Goal: Task Accomplishment & Management: Manage account settings

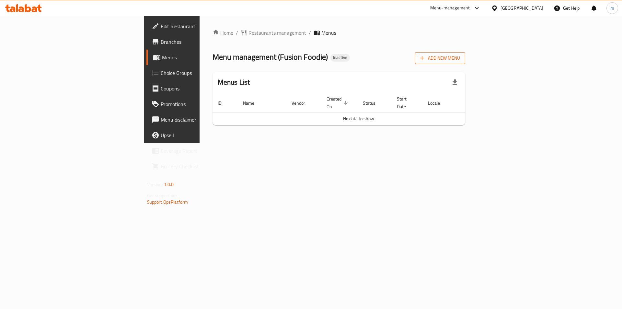
click at [465, 62] on button "Add New Menu" at bounding box center [440, 58] width 50 height 12
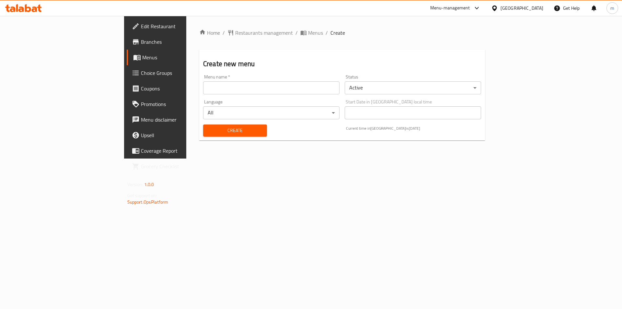
click at [254, 85] on input "text" at bounding box center [271, 87] width 136 height 13
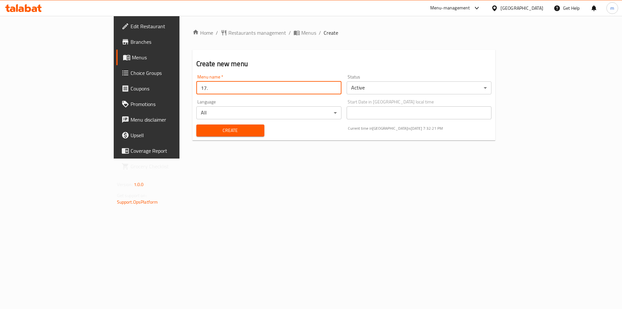
type input "[DATE]"
drag, startPoint x: 175, startPoint y: 130, endPoint x: 181, endPoint y: 127, distance: 7.2
click at [201, 128] on span "Create" at bounding box center [230, 130] width 58 height 8
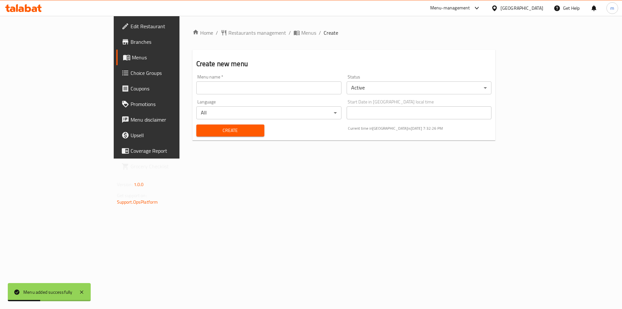
click at [132, 55] on span "Menus" at bounding box center [172, 57] width 81 height 8
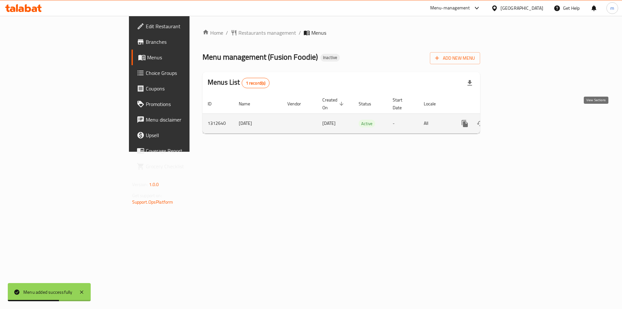
click at [514, 120] on icon "enhanced table" at bounding box center [511, 123] width 6 height 6
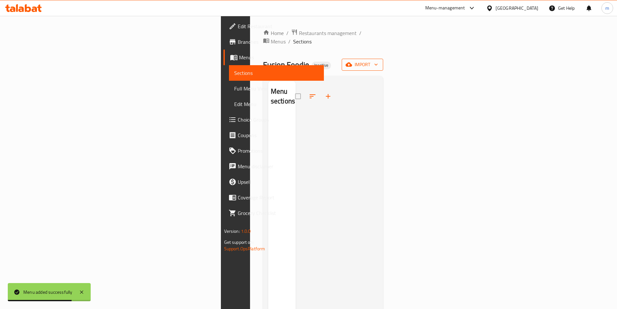
click at [378, 61] on span "import" at bounding box center [362, 65] width 31 height 8
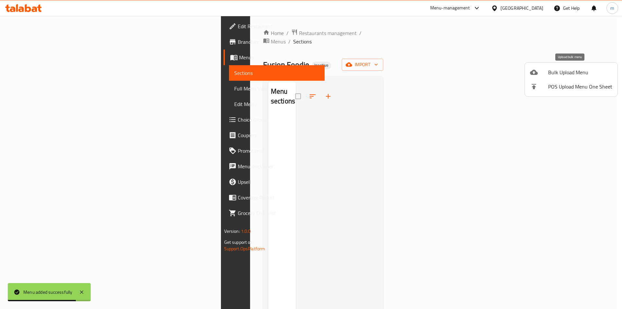
click at [559, 77] on li "Bulk Upload Menu" at bounding box center [571, 72] width 93 height 14
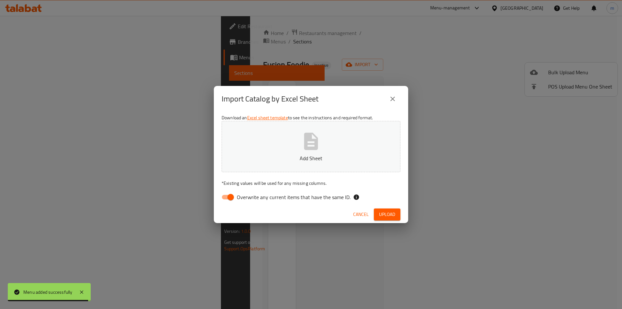
click at [233, 198] on input "Overwrite any current items that have the same ID." at bounding box center [230, 197] width 37 height 12
checkbox input "false"
click at [304, 141] on icon "button" at bounding box center [311, 140] width 14 height 17
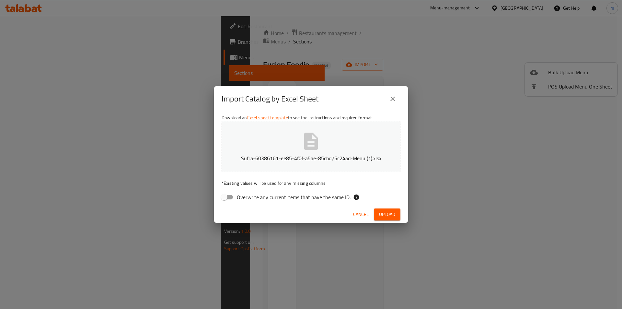
click at [394, 215] on button "Upload" at bounding box center [387, 214] width 27 height 12
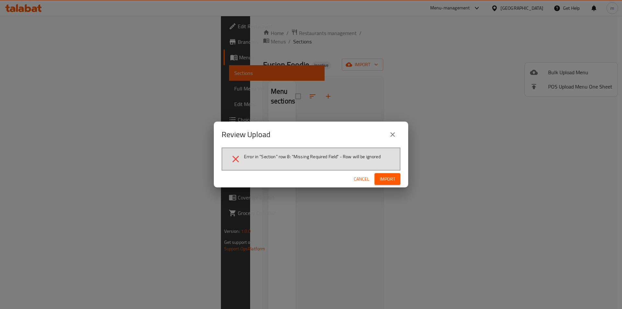
click at [393, 134] on icon "close" at bounding box center [393, 135] width 8 height 8
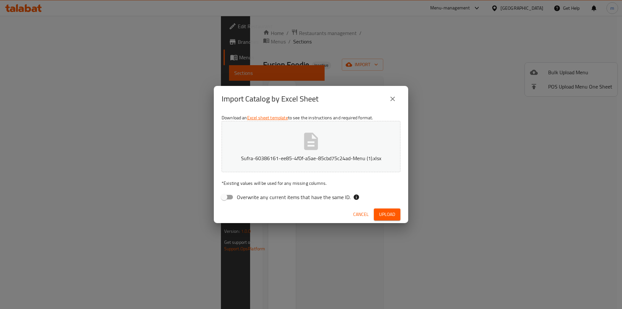
click at [393, 96] on icon "close" at bounding box center [393, 99] width 8 height 8
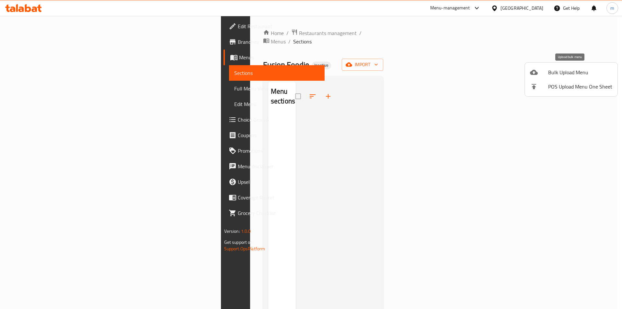
click at [580, 71] on span "Bulk Upload Menu" at bounding box center [580, 72] width 64 height 8
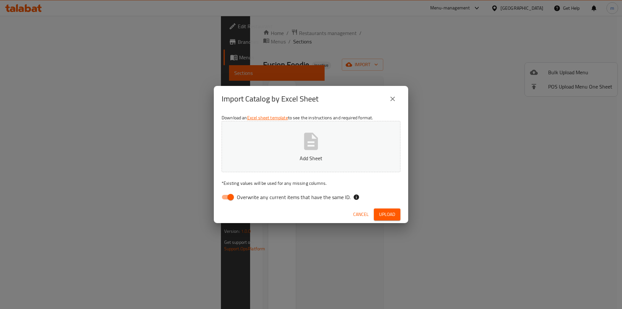
click at [316, 146] on icon "button" at bounding box center [311, 140] width 14 height 17
click at [230, 196] on input "Overwrite any current items that have the same ID." at bounding box center [230, 197] width 37 height 12
checkbox input "false"
click at [386, 211] on span "Upload" at bounding box center [387, 214] width 16 height 8
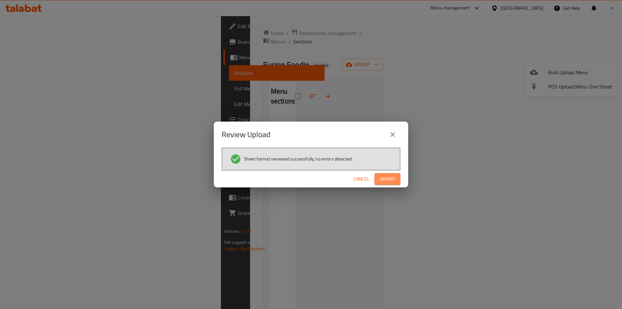
click at [390, 179] on span "Import" at bounding box center [388, 179] width 16 height 8
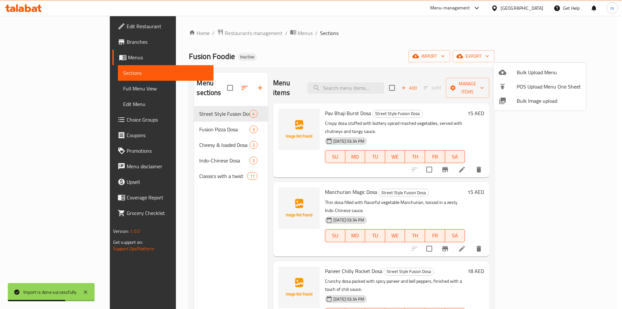
click at [41, 120] on div at bounding box center [311, 154] width 622 height 309
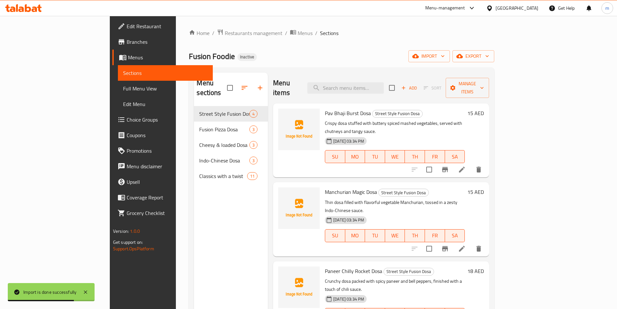
click at [127, 120] on span "Choice Groups" at bounding box center [167, 120] width 81 height 8
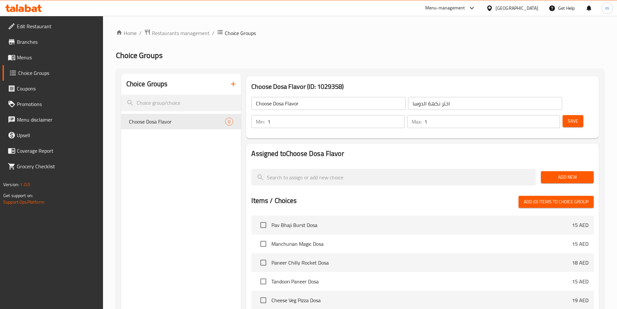
click at [233, 84] on icon "button" at bounding box center [233, 84] width 5 height 5
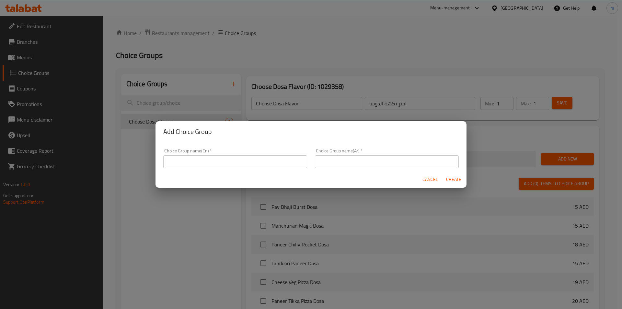
click at [202, 164] on input "text" at bounding box center [235, 161] width 144 height 13
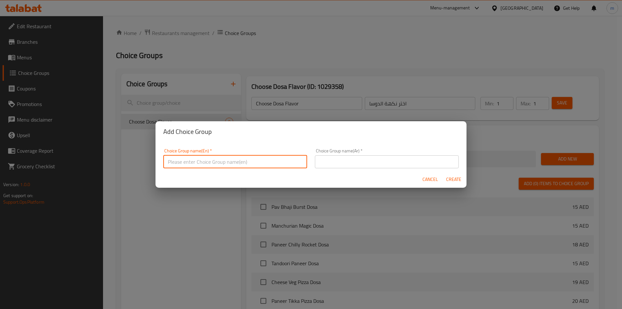
type input "Your Choice of:00"
click at [354, 161] on input "text" at bounding box center [387, 161] width 144 height 13
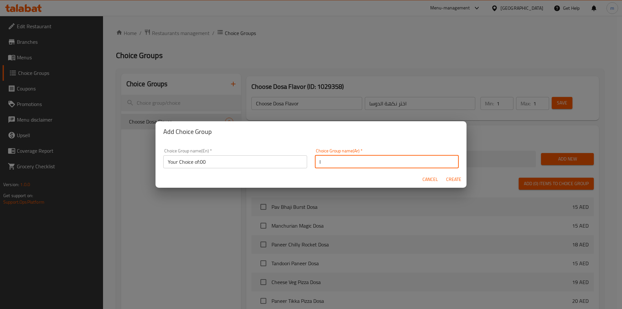
type input "اختيارك من:"
click at [450, 177] on span "Create" at bounding box center [454, 179] width 16 height 8
type input "Your Choice of:00"
type input "اختيارك من:"
type input "0"
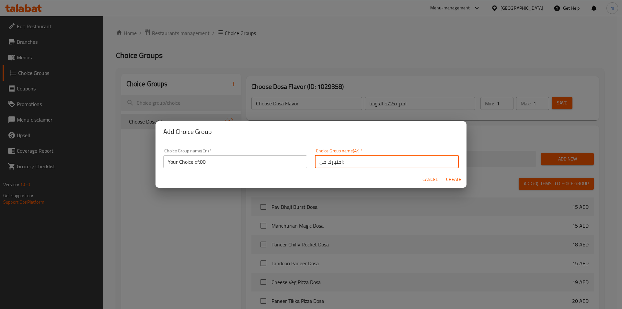
type input "0"
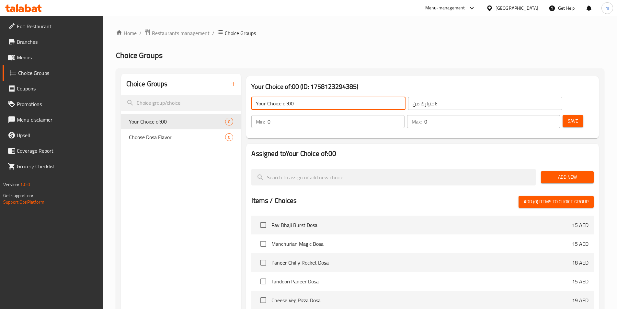
click at [323, 102] on input "Your Choice of:00" at bounding box center [328, 103] width 154 height 13
type input "Your Choice of:"
click at [583, 173] on span "Add New" at bounding box center [567, 177] width 42 height 8
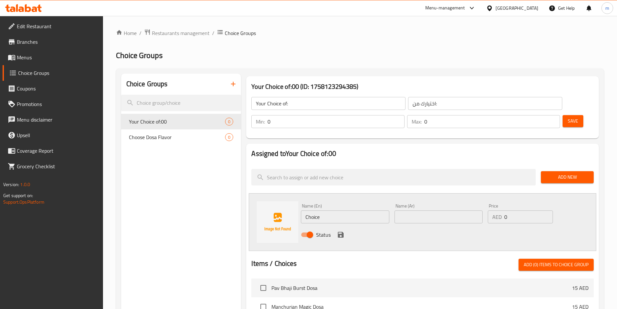
click at [348, 210] on input "Choice" at bounding box center [345, 216] width 88 height 13
click at [342, 210] on input "Choice" at bounding box center [345, 216] width 88 height 13
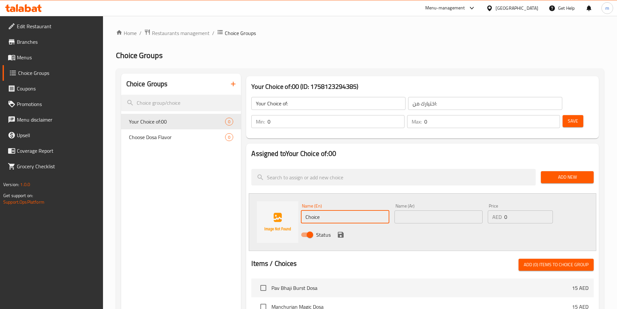
click at [342, 210] on input "Choice" at bounding box center [345, 216] width 88 height 13
paste input "creamy Nutella"
type input "creamy Nutella"
click at [430, 210] on input "text" at bounding box center [438, 216] width 88 height 13
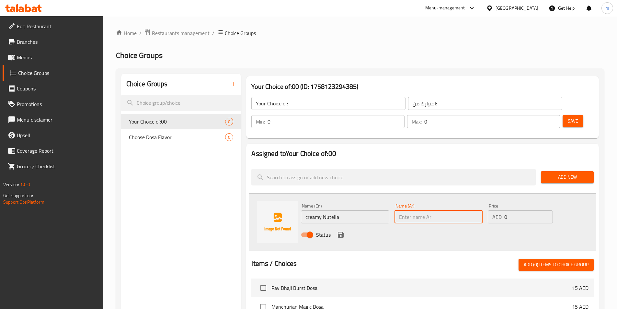
paste input "كريمة النوتيلا"
type input "كريمة النوتيلا"
click at [339, 232] on icon "save" at bounding box center [341, 235] width 6 height 6
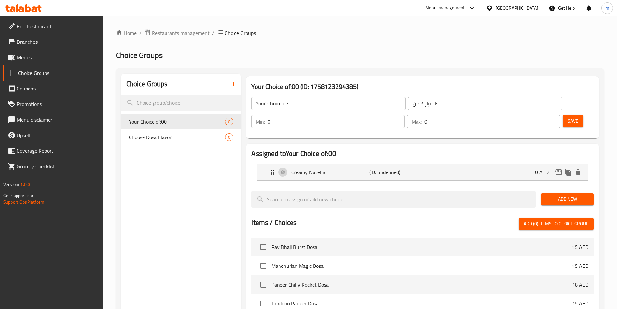
click at [580, 195] on span "Add New" at bounding box center [567, 199] width 42 height 8
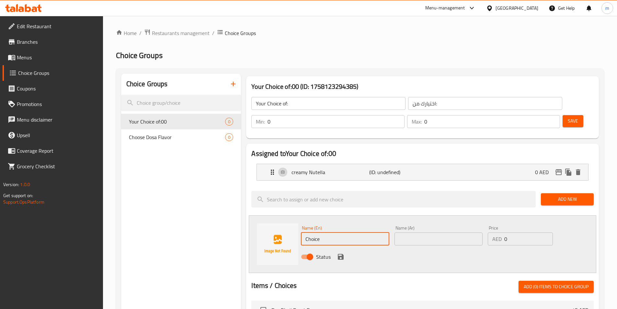
click at [351, 232] on input "Choice" at bounding box center [345, 238] width 88 height 13
click at [335, 232] on input "Choice" at bounding box center [345, 238] width 88 height 13
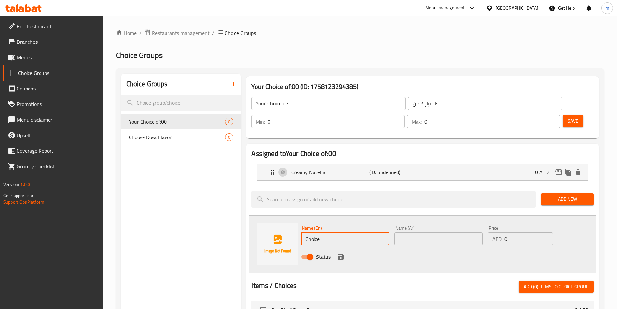
paste input "melted chocolat"
click at [308, 232] on input "melted chocolate" at bounding box center [345, 238] width 88 height 13
type input "melted chocolate"
click at [470, 232] on input "text" at bounding box center [438, 238] width 88 height 13
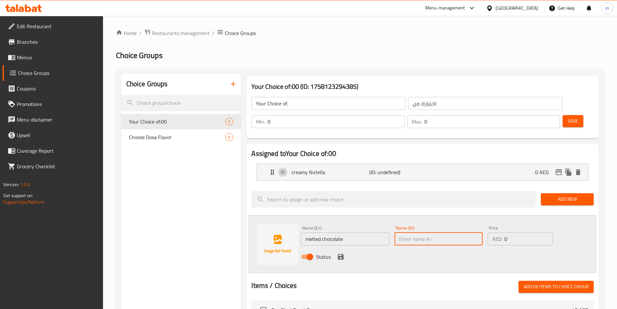
paste input "الشوكولاتة المذابة"
type input "الشوكولاتة المذابة"
click at [339, 254] on icon "save" at bounding box center [341, 257] width 6 height 6
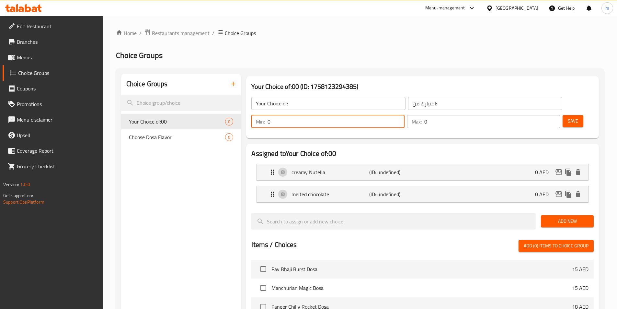
click at [404, 115] on input "0" at bounding box center [336, 121] width 137 height 13
type input "1"
click at [404, 115] on input "1" at bounding box center [336, 121] width 137 height 13
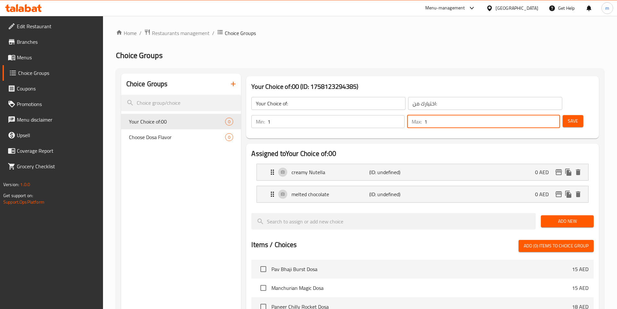
type input "1"
click at [568, 117] on span "Save" at bounding box center [573, 121] width 10 height 8
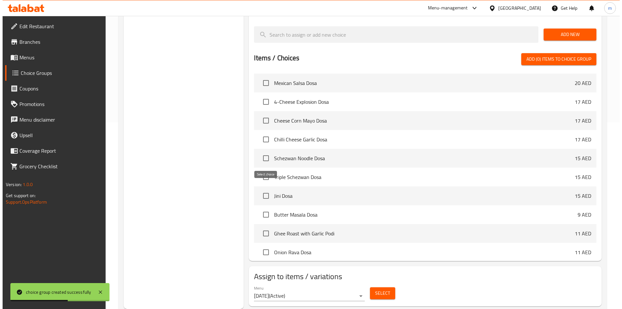
scroll to position [194, 0]
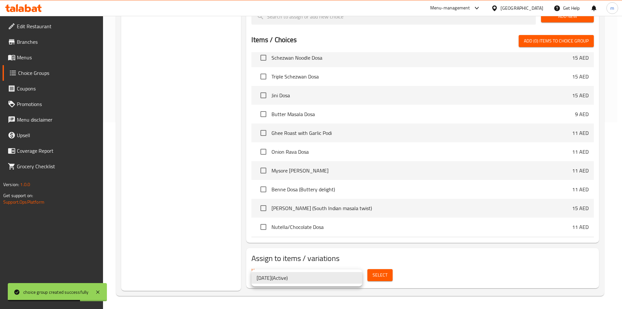
click at [347, 277] on li "[DATE] ( Active )" at bounding box center [306, 278] width 111 height 12
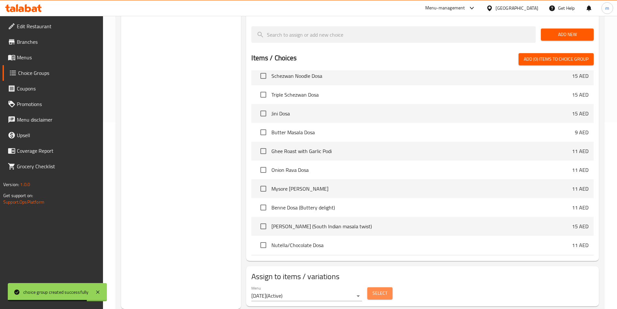
click at [389, 287] on button "Select" at bounding box center [379, 293] width 25 height 12
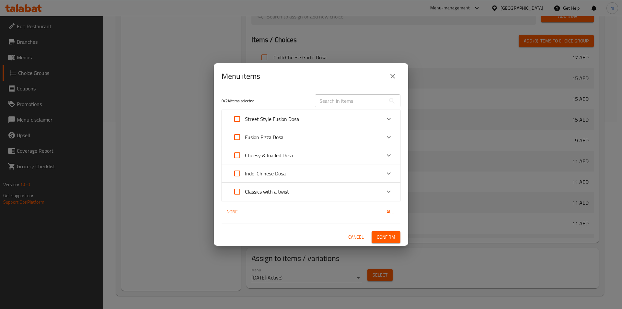
click at [388, 192] on icon "Expand" at bounding box center [389, 191] width 4 height 2
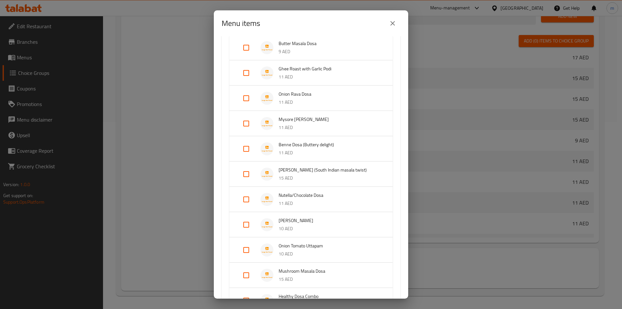
scroll to position [195, 0]
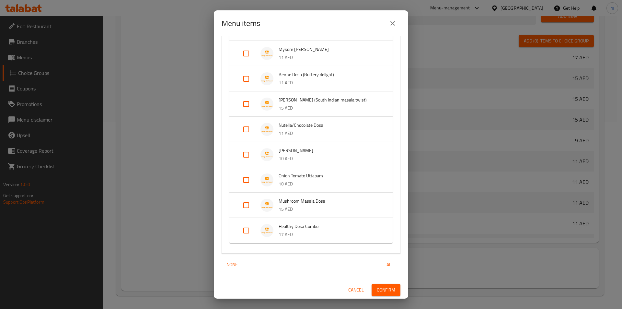
click at [246, 127] on input "Expand" at bounding box center [246, 129] width 16 height 16
checkbox input "true"
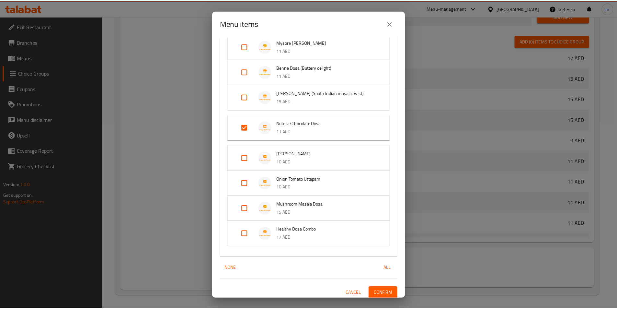
scroll to position [206, 0]
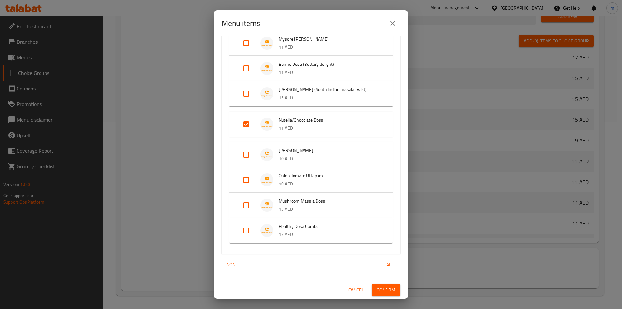
click at [388, 289] on span "Confirm" at bounding box center [386, 290] width 18 height 8
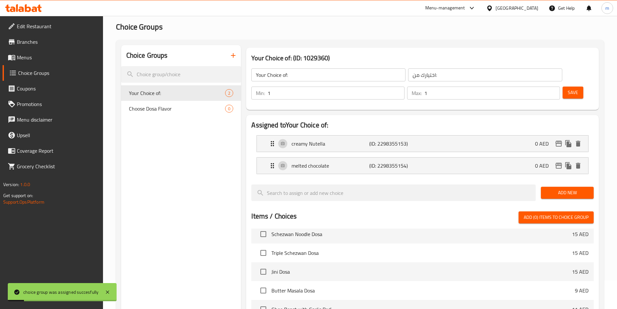
scroll to position [0, 0]
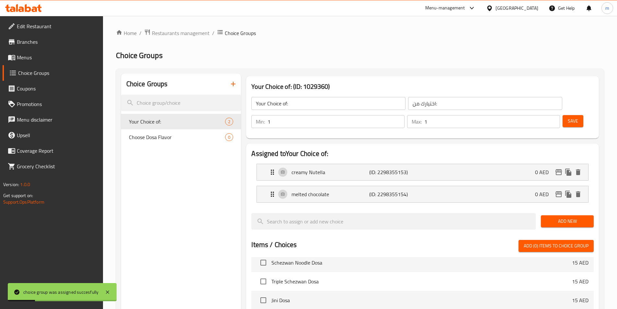
click at [31, 61] on span "Menus" at bounding box center [57, 57] width 81 height 8
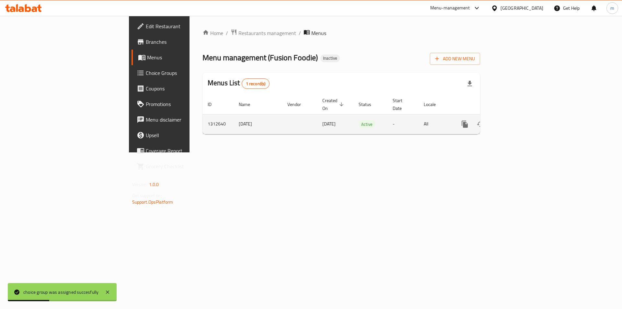
click at [514, 121] on icon "enhanced table" at bounding box center [511, 124] width 6 height 6
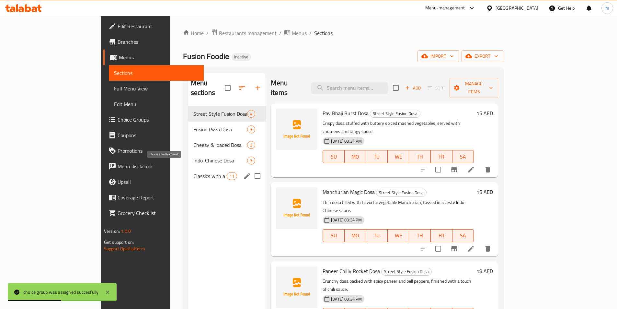
click at [193, 172] on span "Classics with a twist" at bounding box center [209, 176] width 33 height 8
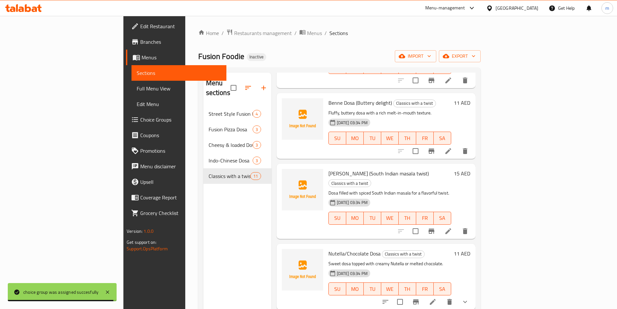
scroll to position [314, 0]
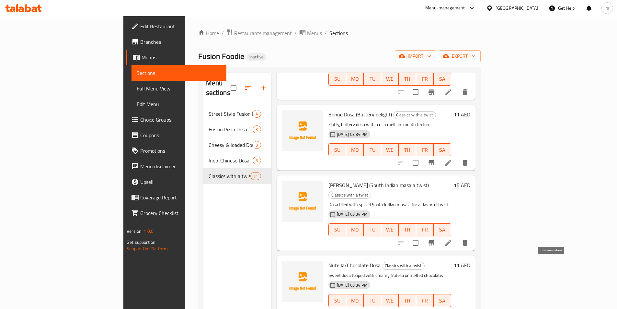
click at [437, 308] on icon at bounding box center [433, 313] width 8 height 8
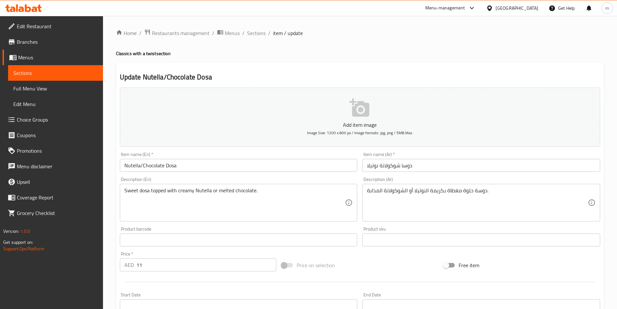
click at [379, 166] on input "دوسا شوكولاتة نوتيلا" at bounding box center [481, 165] width 238 height 13
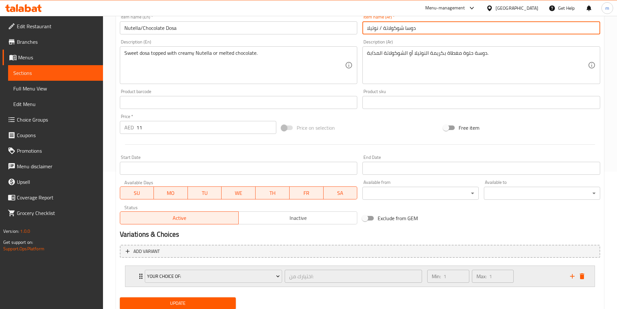
scroll to position [160, 0]
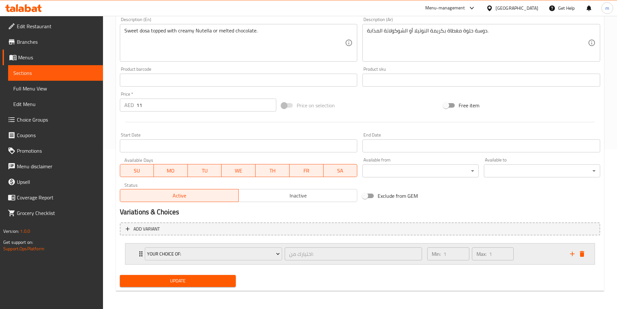
click at [137, 251] on icon "Expand" at bounding box center [141, 254] width 8 height 8
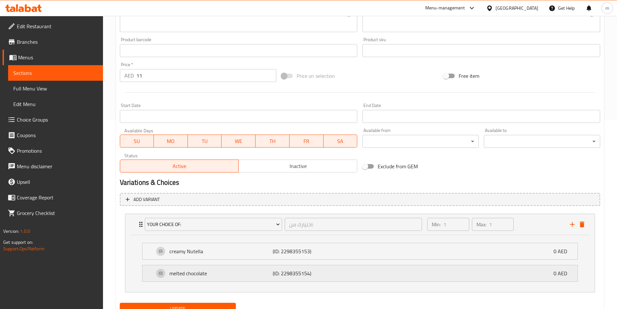
scroll to position [217, 0]
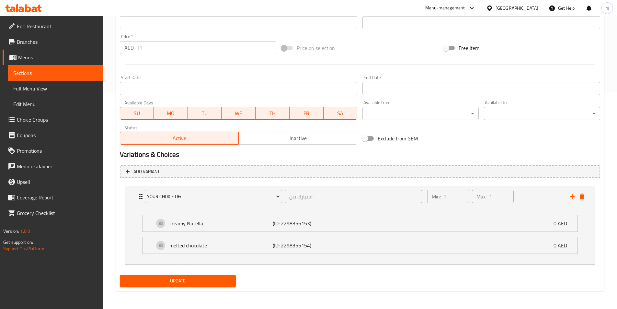
type input "دوسا شوكولاتة / نوتيلا"
click at [202, 282] on span "Update" at bounding box center [178, 281] width 106 height 8
click at [36, 87] on span "Full Menu View" at bounding box center [55, 89] width 85 height 8
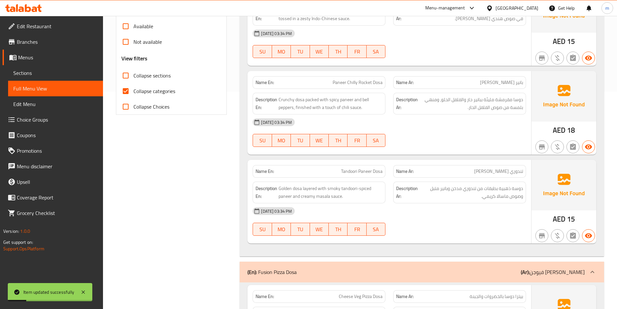
drag, startPoint x: 158, startPoint y: 93, endPoint x: 196, endPoint y: 118, distance: 45.2
click at [158, 93] on span "Collapse categories" at bounding box center [154, 91] width 42 height 8
click at [133, 93] on input "Collapse categories" at bounding box center [126, 91] width 16 height 16
checkbox input "false"
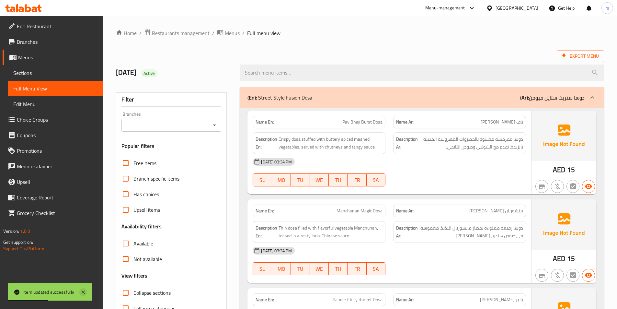
click at [84, 290] on icon at bounding box center [83, 292] width 8 height 8
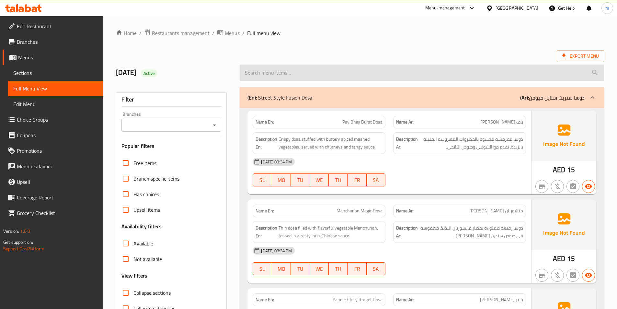
click at [336, 67] on input "search" at bounding box center [422, 72] width 364 height 17
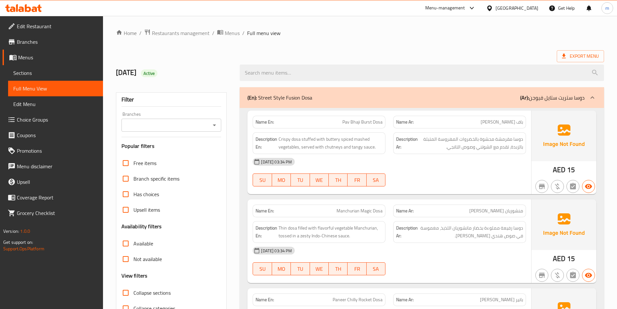
drag, startPoint x: 415, startPoint y: 28, endPoint x: 497, endPoint y: 29, distance: 82.6
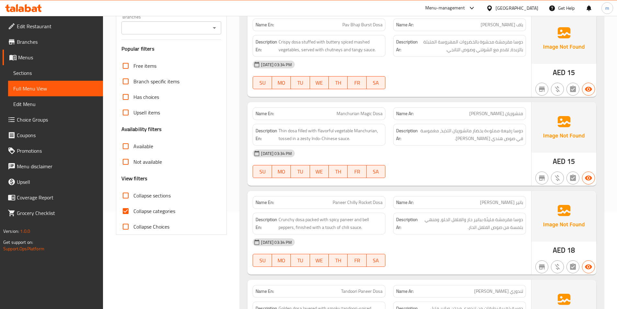
click at [162, 212] on span "Collapse categories" at bounding box center [154, 211] width 42 height 8
click at [133, 212] on input "Collapse categories" at bounding box center [126, 211] width 16 height 16
checkbox input "false"
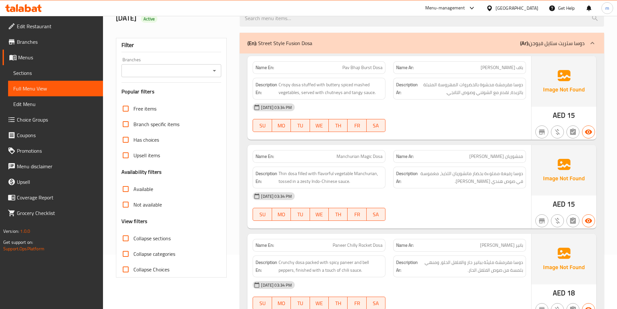
scroll to position [0, 0]
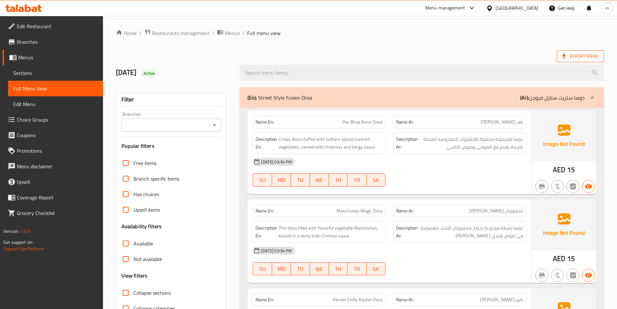
click at [579, 53] on span "Export Menu" at bounding box center [580, 56] width 37 height 8
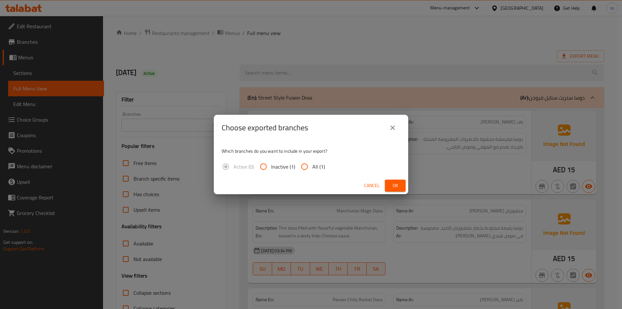
click at [320, 165] on span "All (1)" at bounding box center [318, 167] width 13 height 8
click at [312, 165] on input "All (1)" at bounding box center [305, 167] width 16 height 16
radio input "true"
click at [400, 188] on button "Ok" at bounding box center [395, 185] width 21 height 12
